Goal: Check status: Check status

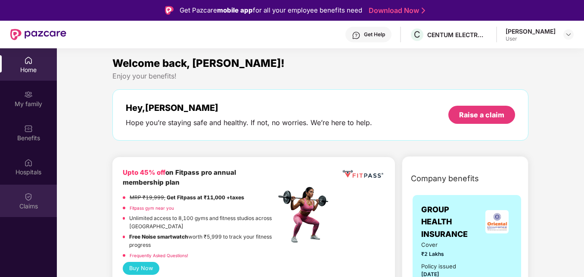
click at [38, 196] on div "Claims" at bounding box center [28, 200] width 57 height 32
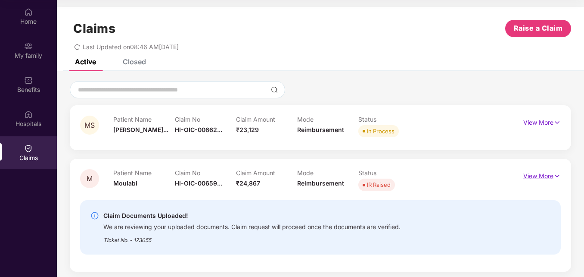
click at [545, 172] on p "View More" at bounding box center [542, 175] width 37 height 12
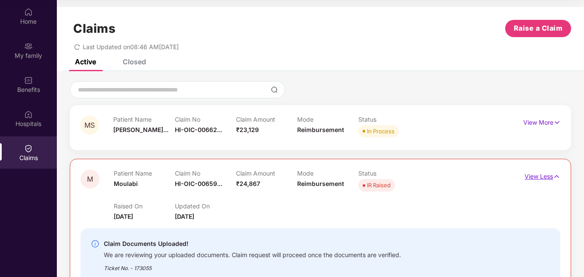
click at [547, 172] on p "View Less" at bounding box center [543, 175] width 36 height 12
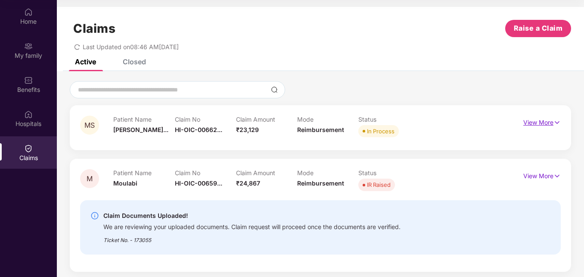
click at [546, 125] on p "View More" at bounding box center [542, 121] width 37 height 12
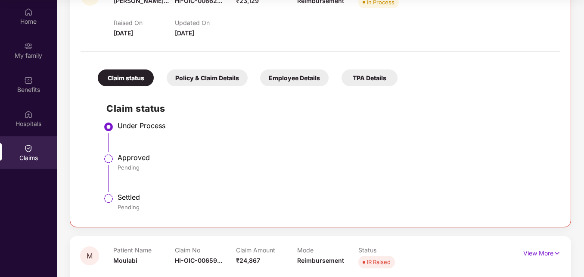
scroll to position [215, 0]
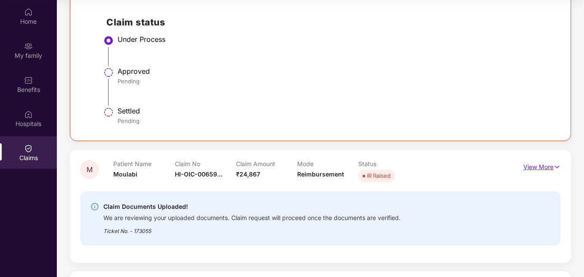
click at [544, 169] on p "View More" at bounding box center [542, 166] width 37 height 12
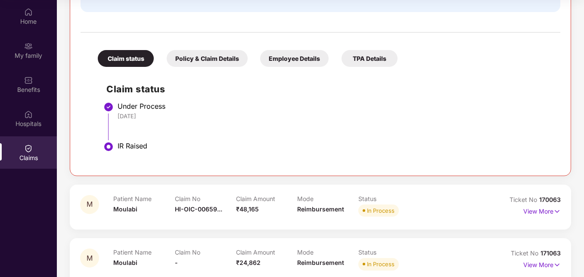
scroll to position [492, 0]
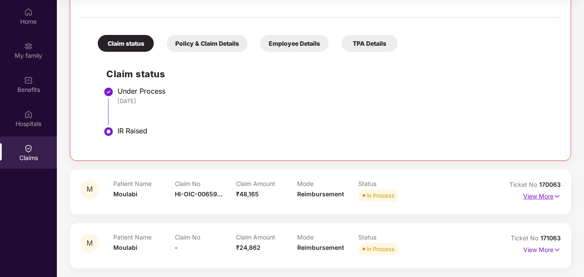
click at [545, 197] on p "View More" at bounding box center [542, 195] width 37 height 12
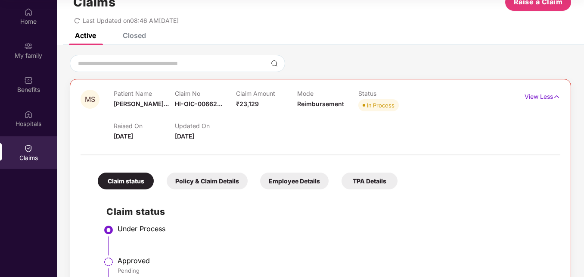
scroll to position [0, 0]
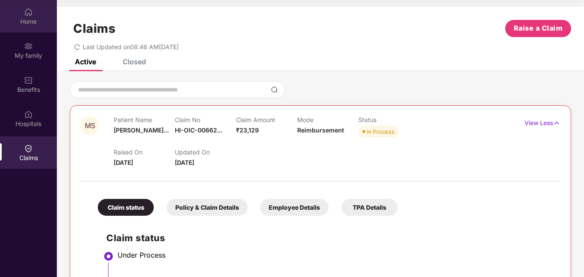
click at [36, 16] on div "Home" at bounding box center [28, 16] width 57 height 32
